Goal: Check status

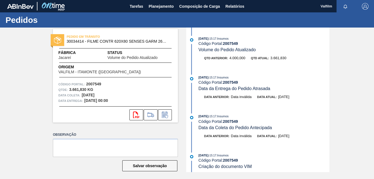
scroll to position [454, 0]
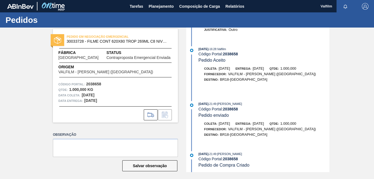
scroll to position [52, 0]
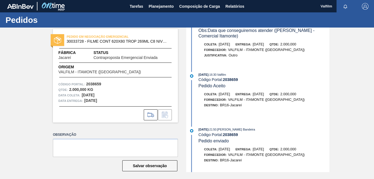
scroll to position [52, 0]
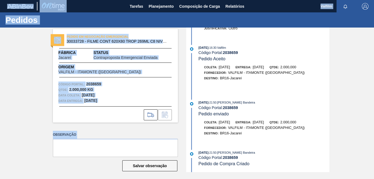
click at [131, 0] on html "Tarefas Planejamento Composição de Carga Relatórios Valfilm Marcar todas como l…" at bounding box center [187, 0] width 374 height 0
click at [144, 169] on button "Salvar observação" at bounding box center [149, 165] width 55 height 11
